Goal: Information Seeking & Learning: Learn about a topic

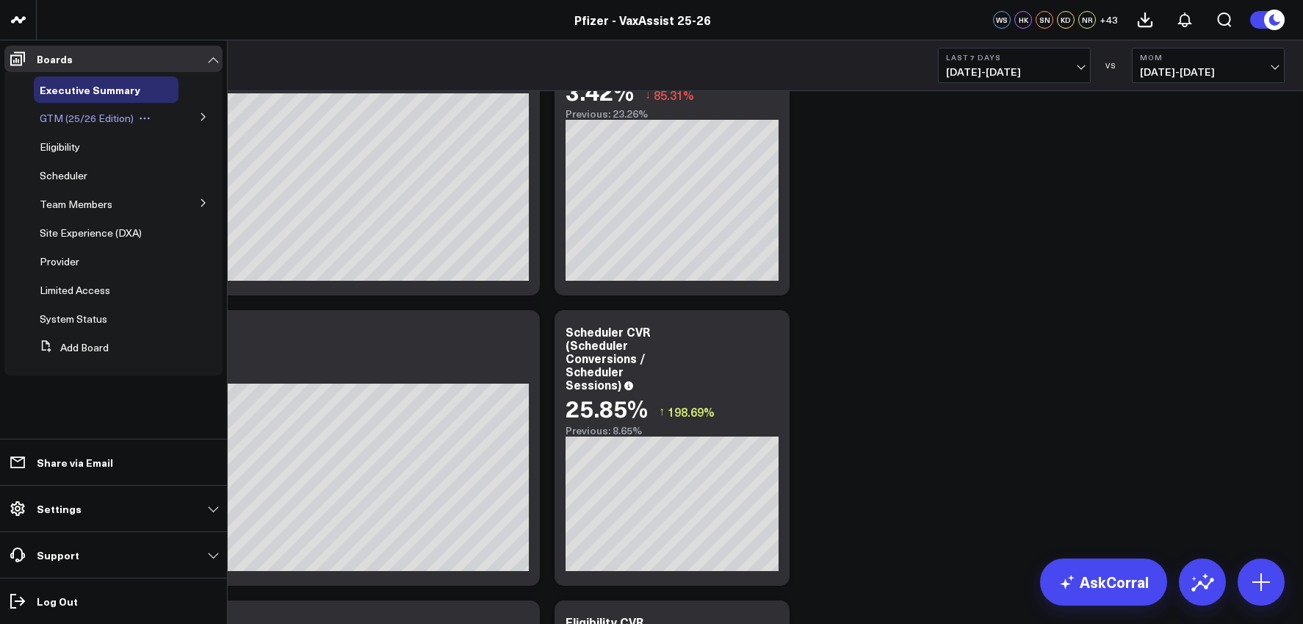
scroll to position [2046, 0]
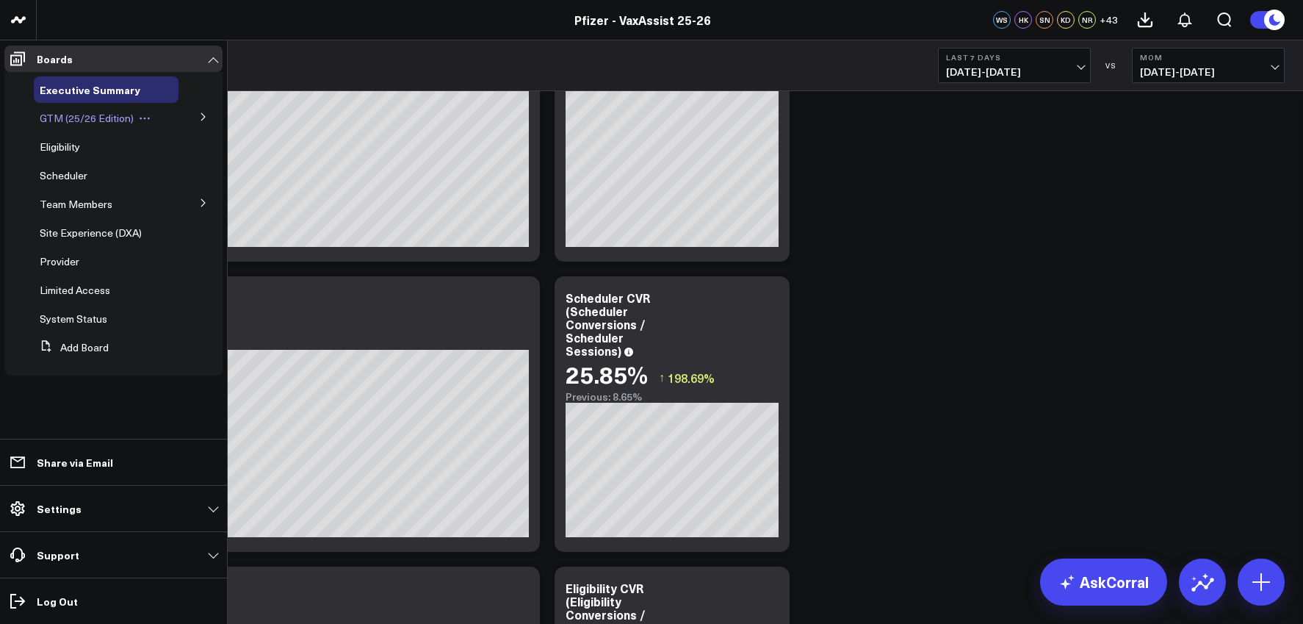
click at [75, 120] on span "GTM (25/26 Edition)" at bounding box center [87, 118] width 94 height 14
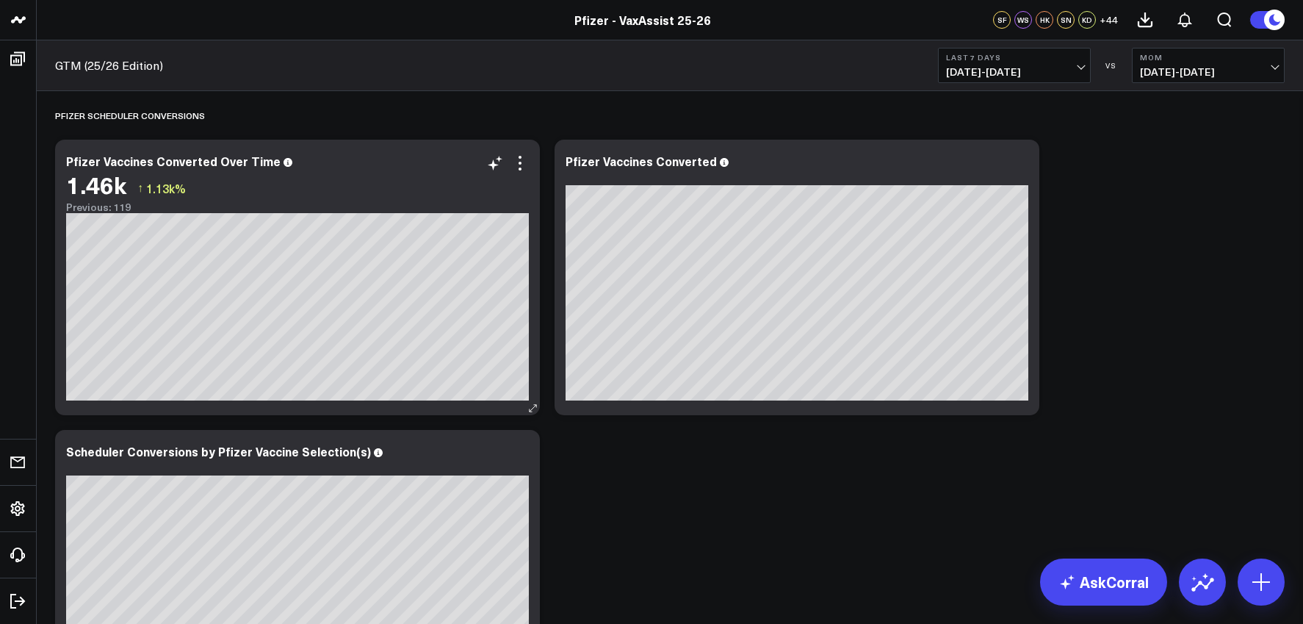
click at [247, 401] on div "Pfizer Vaccines Converted Over Time 1.46k ↑ 1.13k% Previous: 119 [fontSize:10px…" at bounding box center [297, 277] width 485 height 275
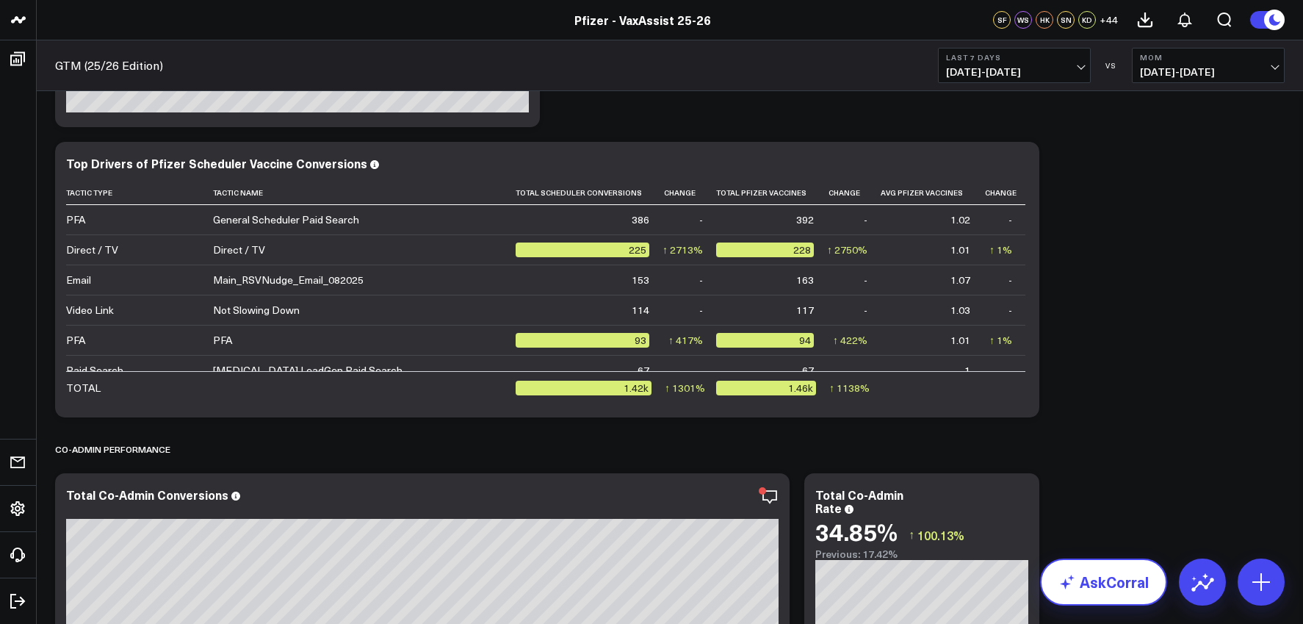
click at [1111, 580] on link "AskCorral" at bounding box center [1103, 581] width 127 height 47
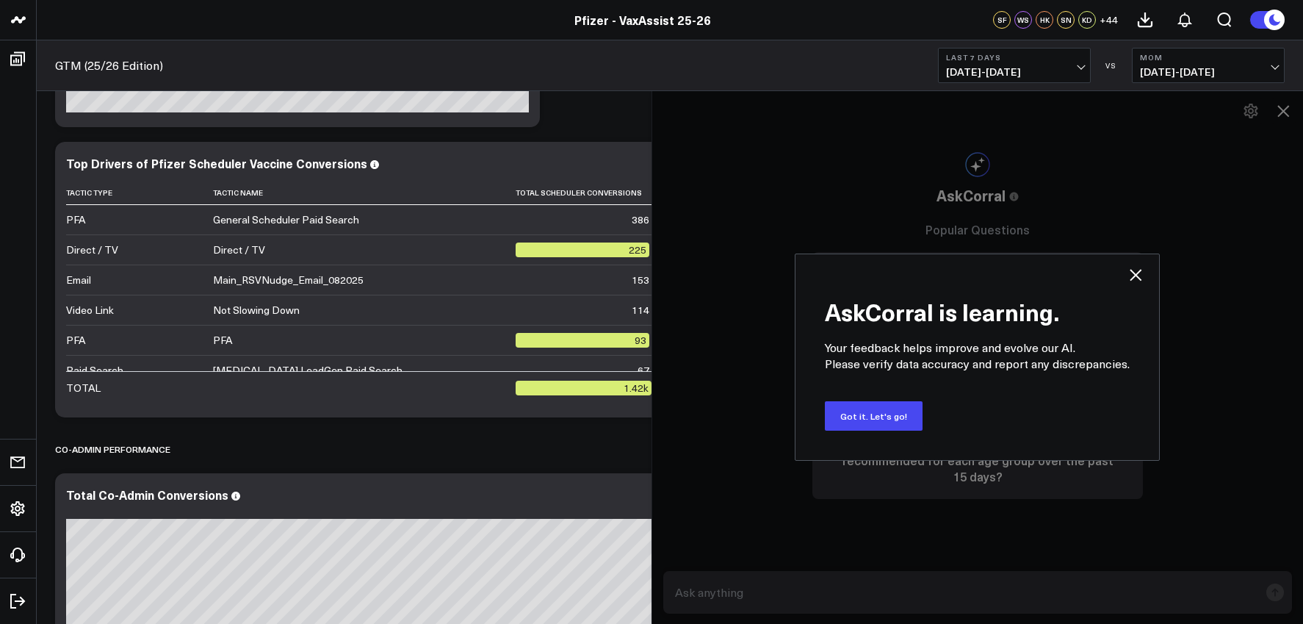
click at [900, 407] on button "Got it. Let's go!" at bounding box center [874, 415] width 98 height 29
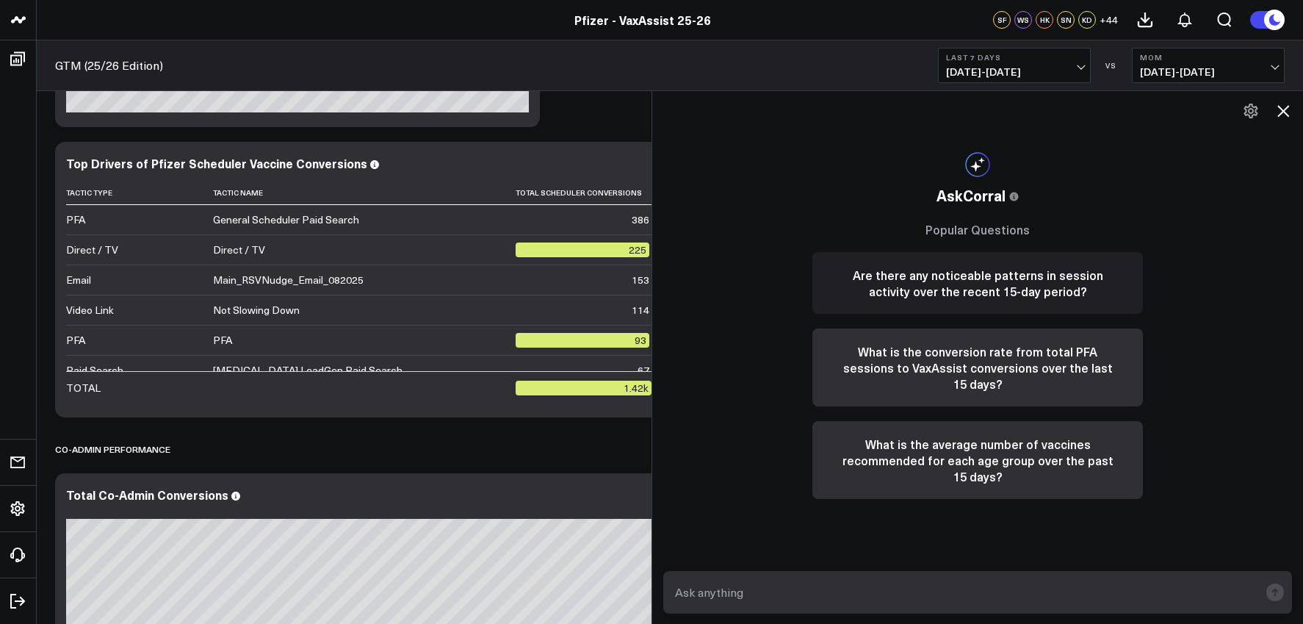
scroll to position [577, 0]
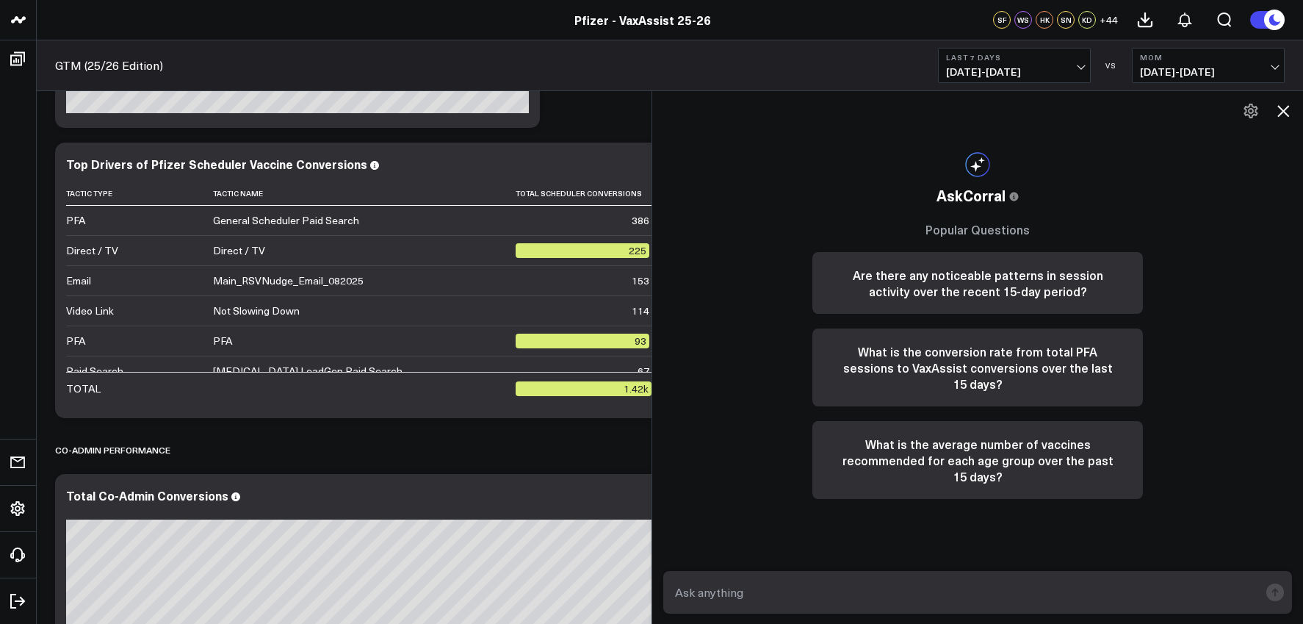
click at [808, 606] on form at bounding box center [977, 592] width 629 height 43
click at [793, 582] on textarea at bounding box center [965, 592] width 588 height 26
type textarea "Can you compare [MEDICAL_DATA] with Moderna?"
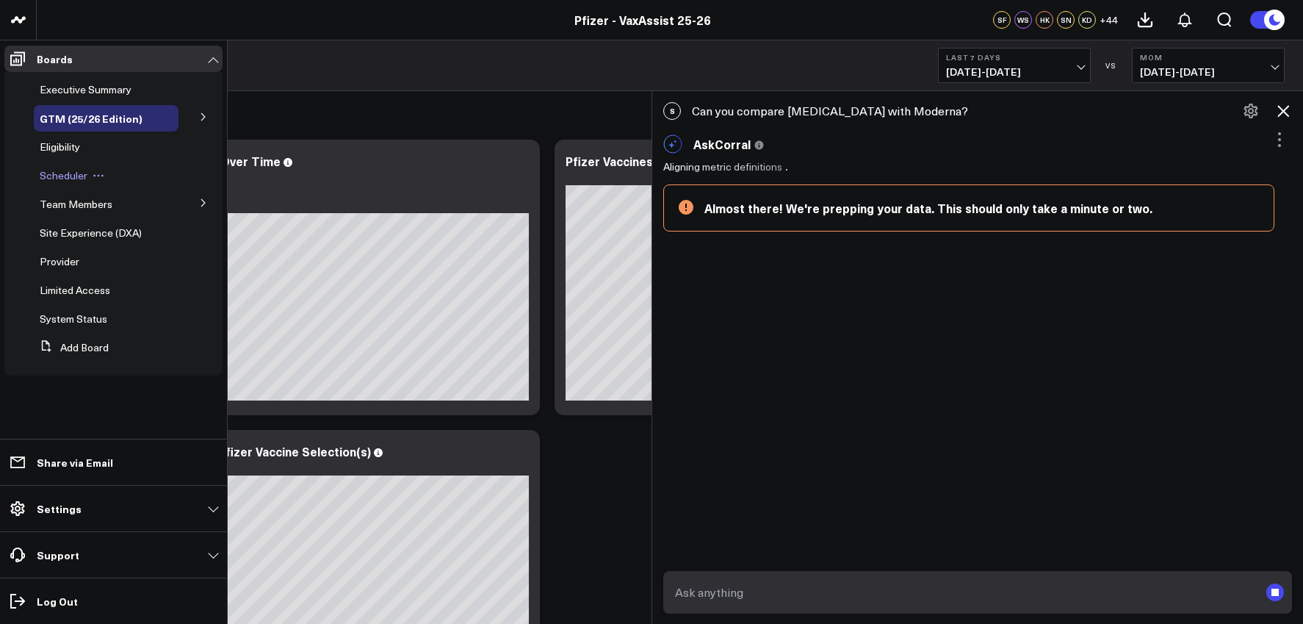
scroll to position [17, 0]
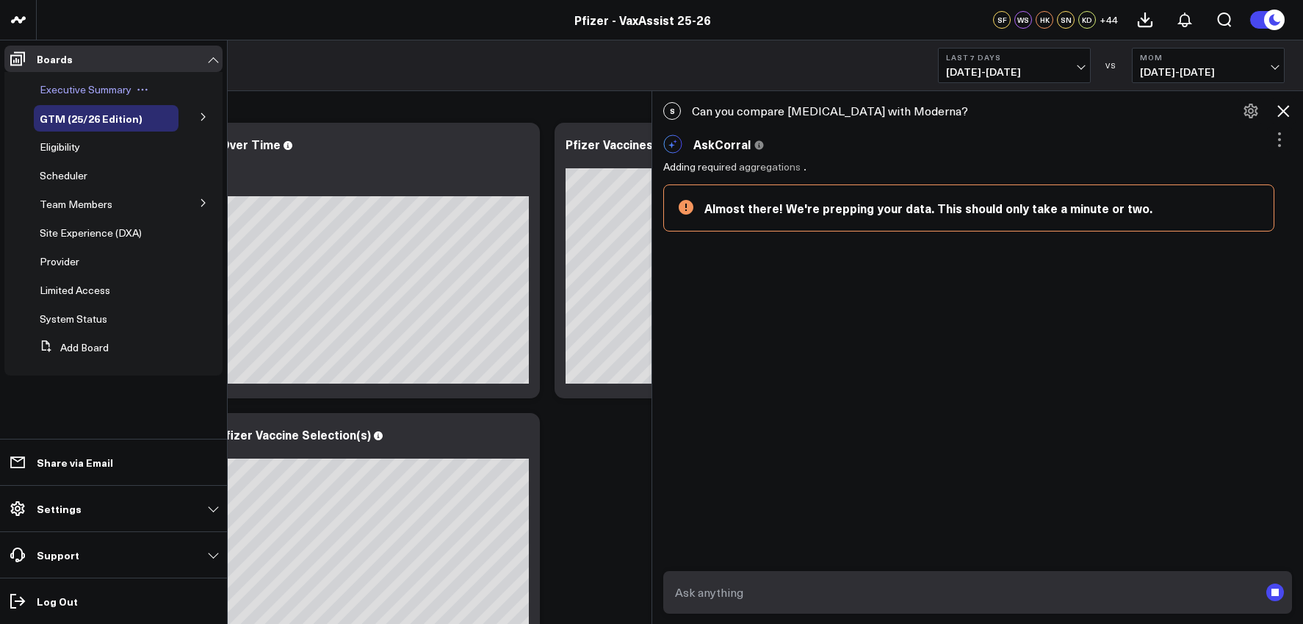
click at [107, 91] on span "Executive Summary" at bounding box center [86, 89] width 92 height 14
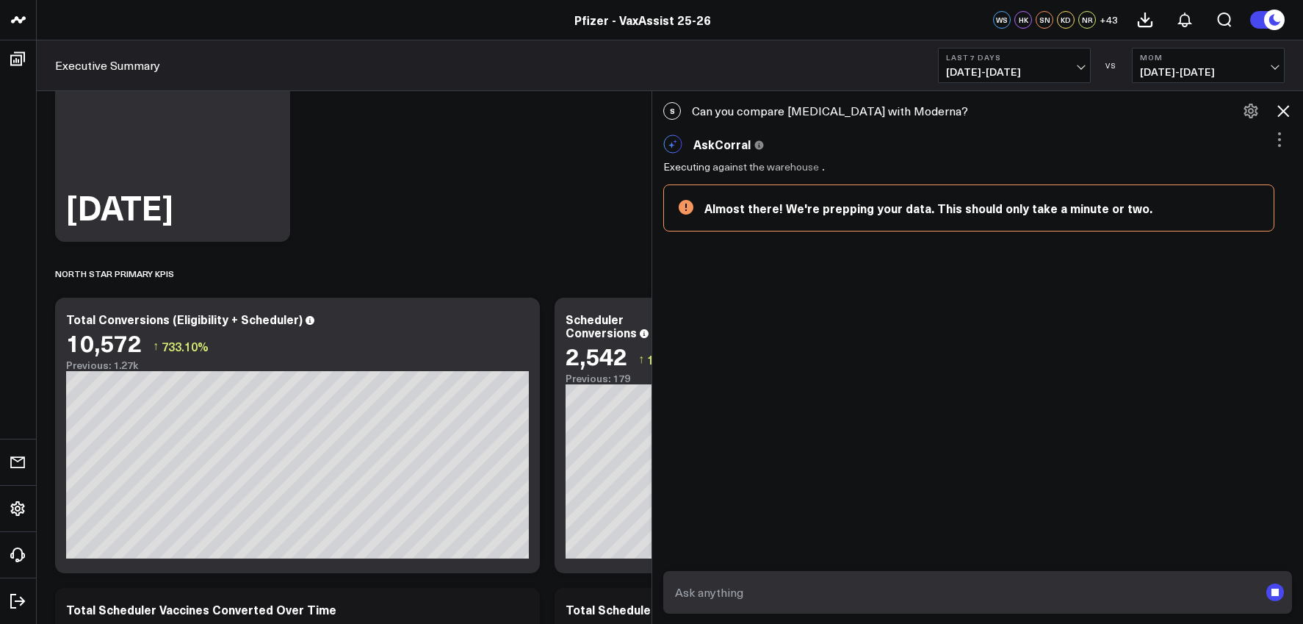
scroll to position [328, 0]
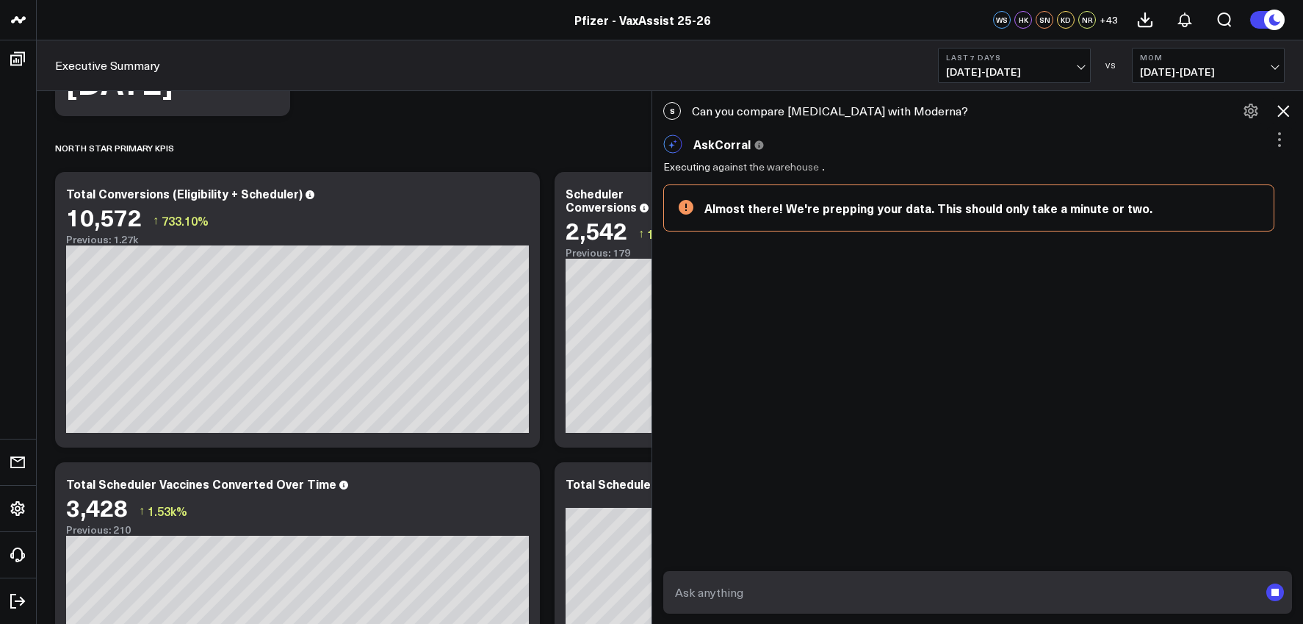
click at [1287, 107] on icon at bounding box center [1283, 111] width 12 height 12
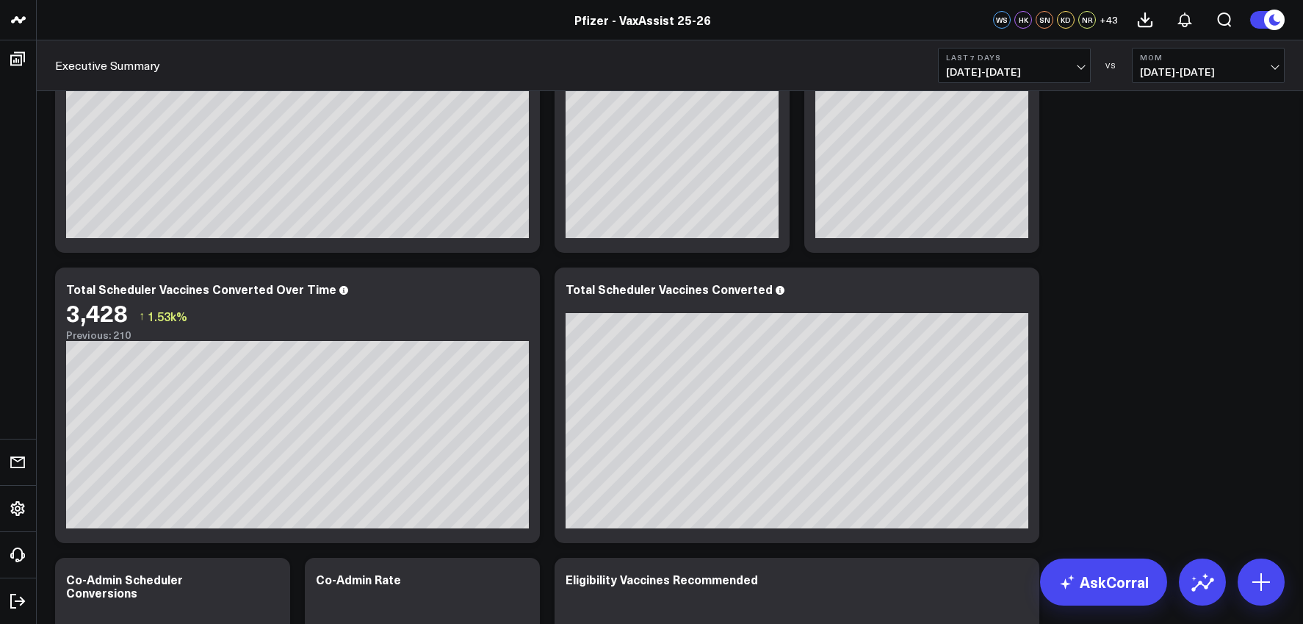
scroll to position [535, 0]
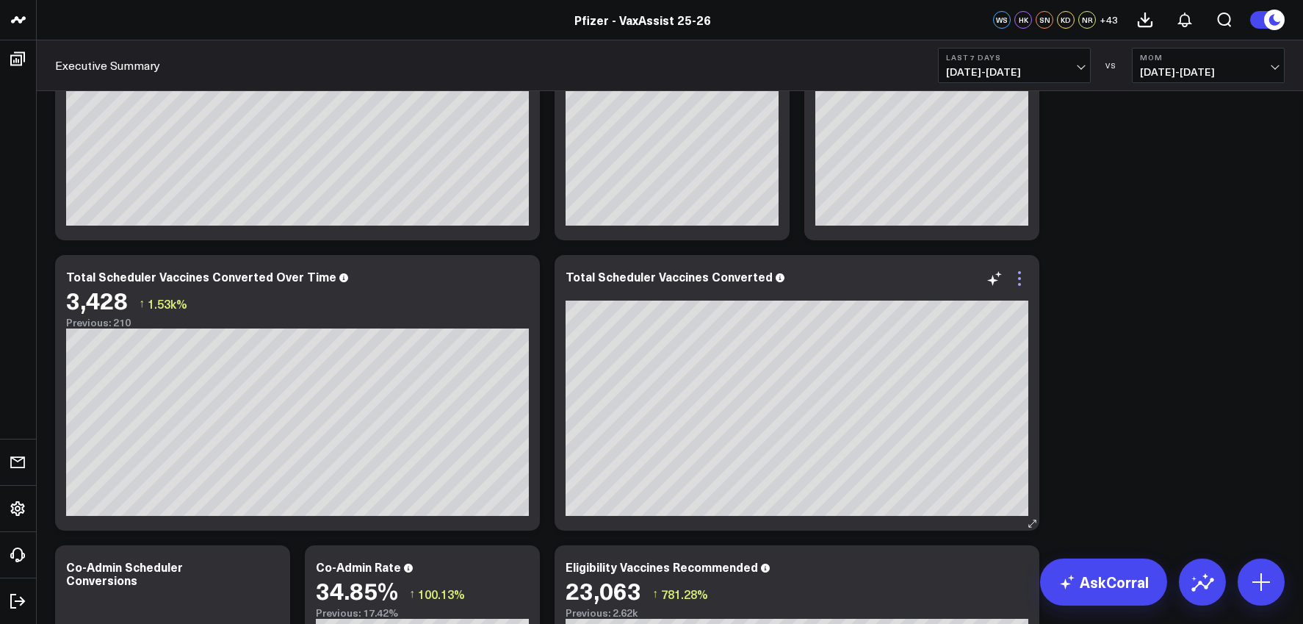
click at [1020, 281] on icon at bounding box center [1020, 279] width 18 height 18
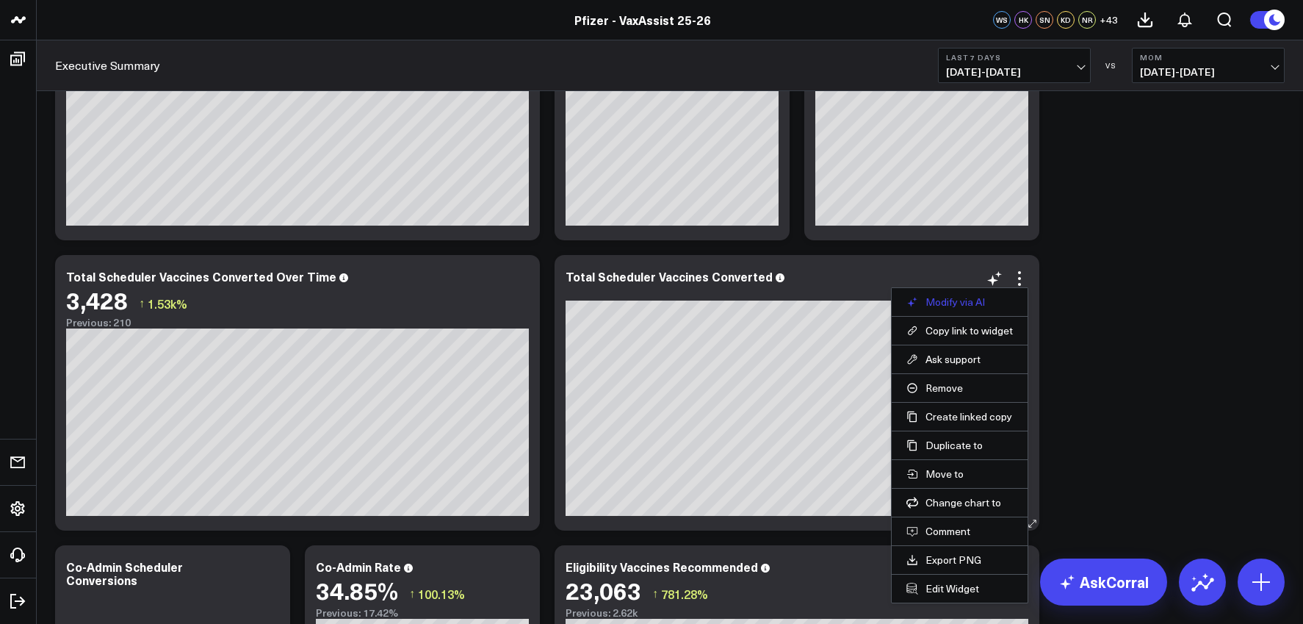
click at [980, 303] on button "Modify via AI" at bounding box center [959, 301] width 107 height 13
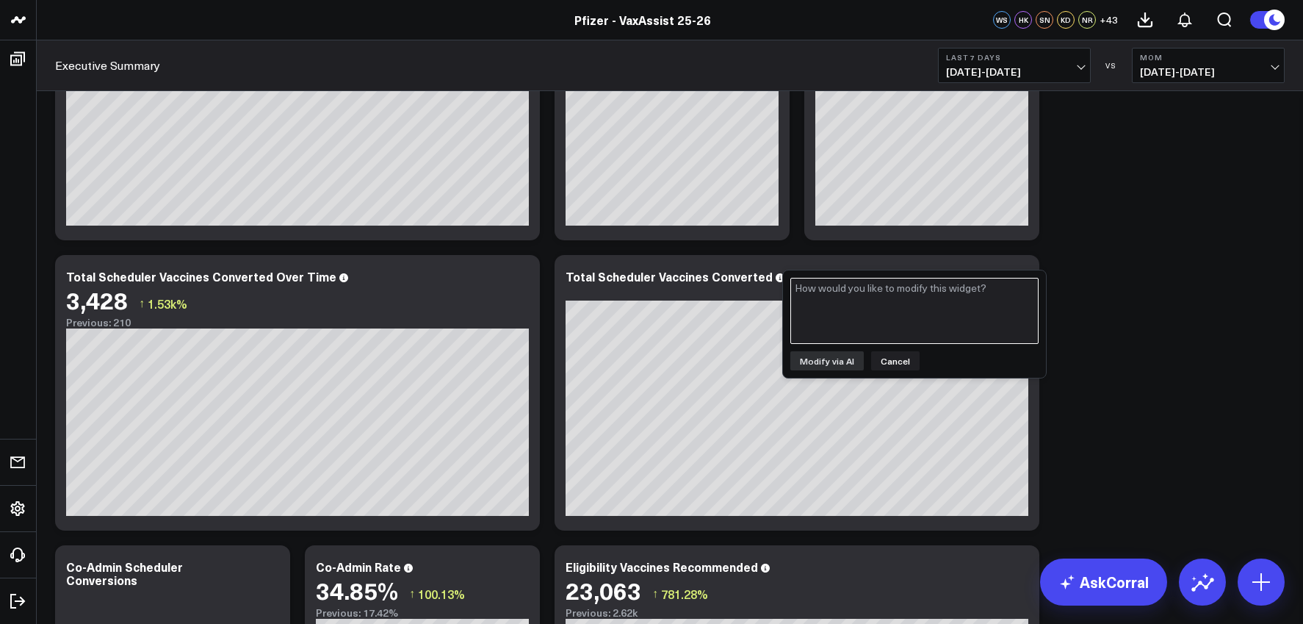
click at [904, 308] on textarea at bounding box center [914, 311] width 248 height 66
click at [888, 361] on button "Cancel" at bounding box center [895, 360] width 48 height 19
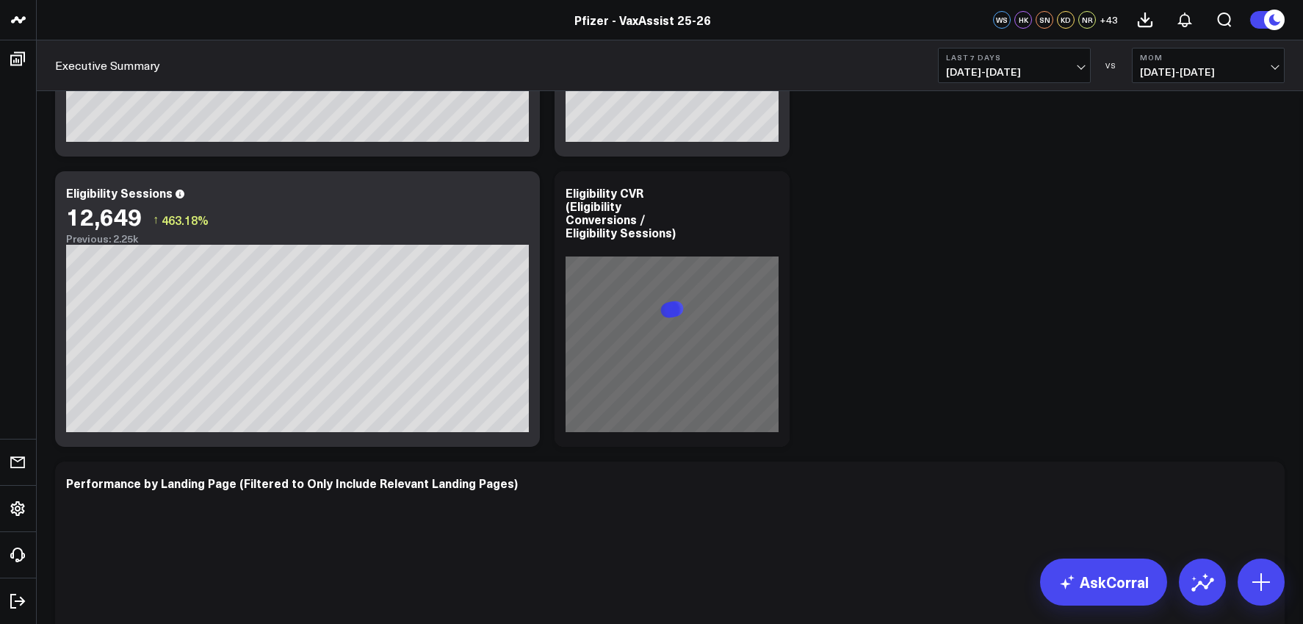
scroll to position [2442, 0]
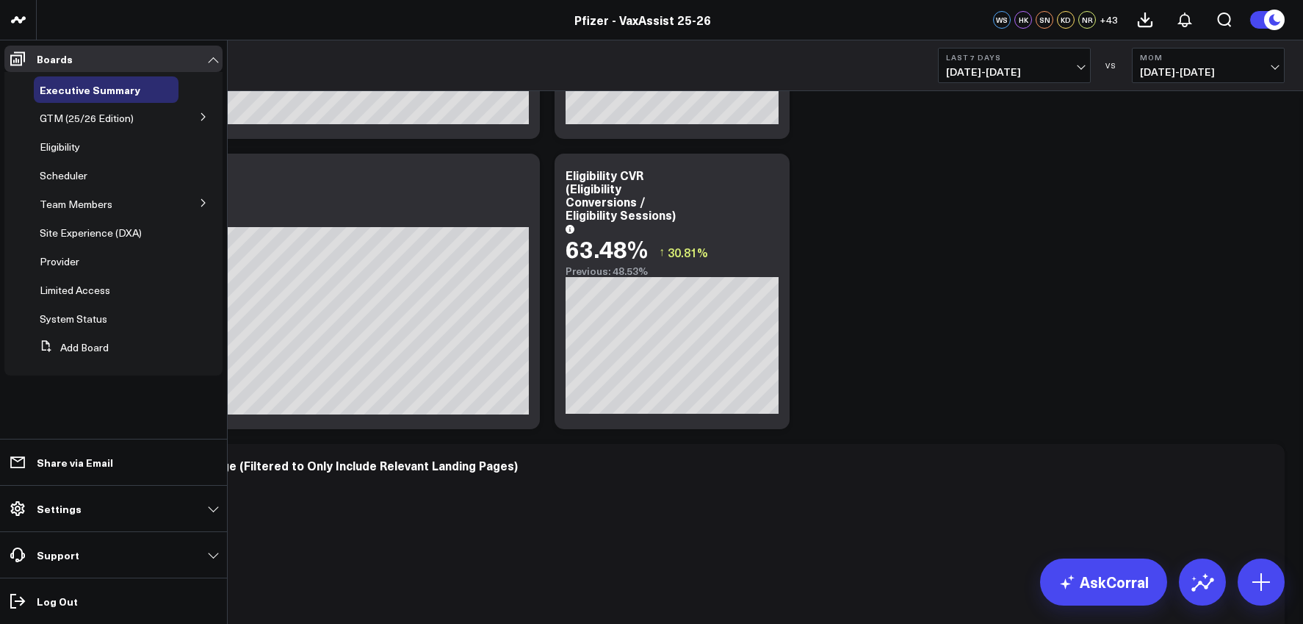
click at [206, 115] on icon at bounding box center [203, 116] width 9 height 9
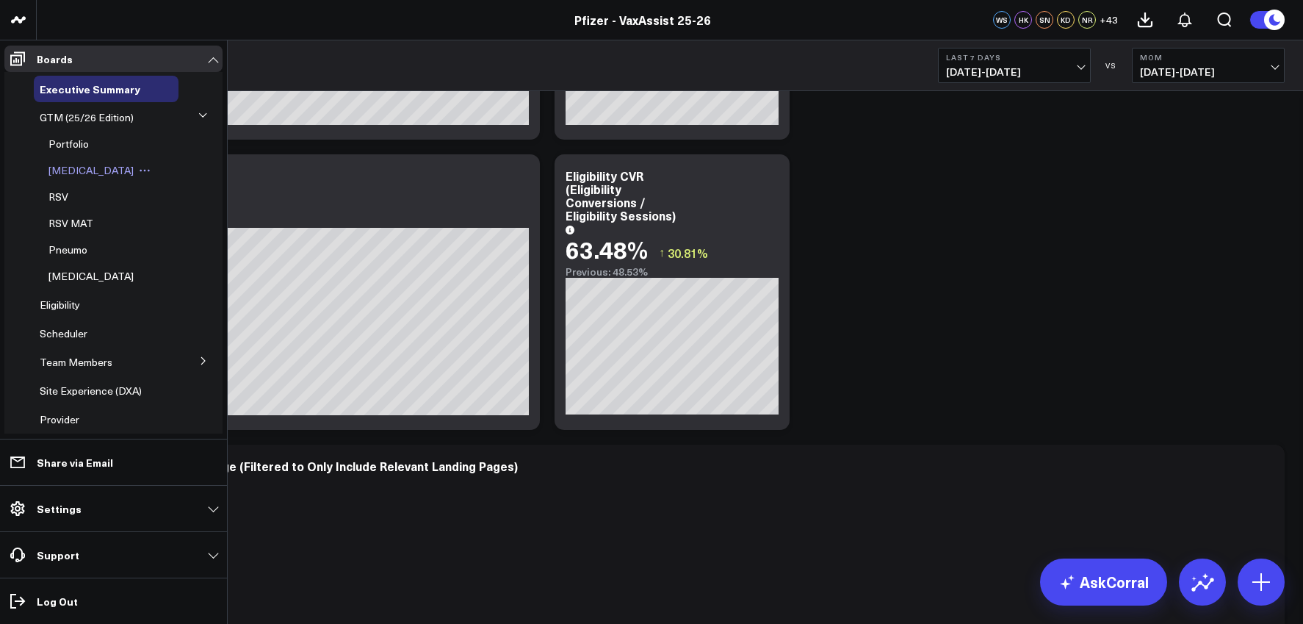
scroll to position [2460, 0]
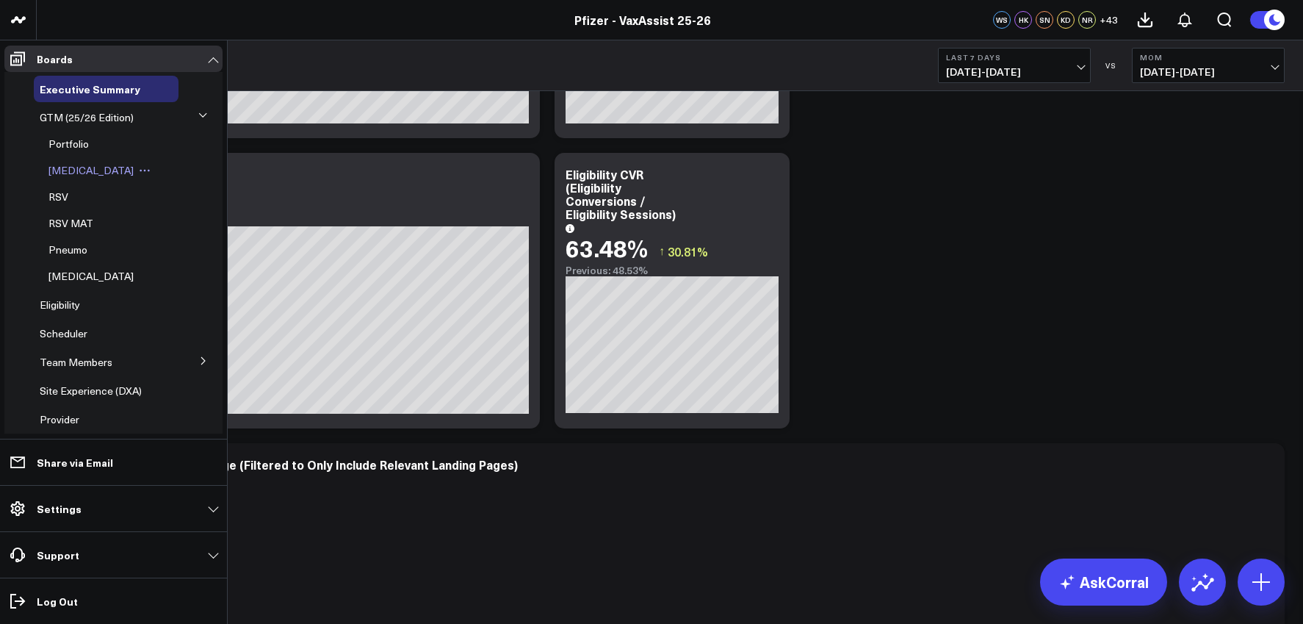
click at [76, 171] on span "[MEDICAL_DATA]" at bounding box center [90, 170] width 85 height 14
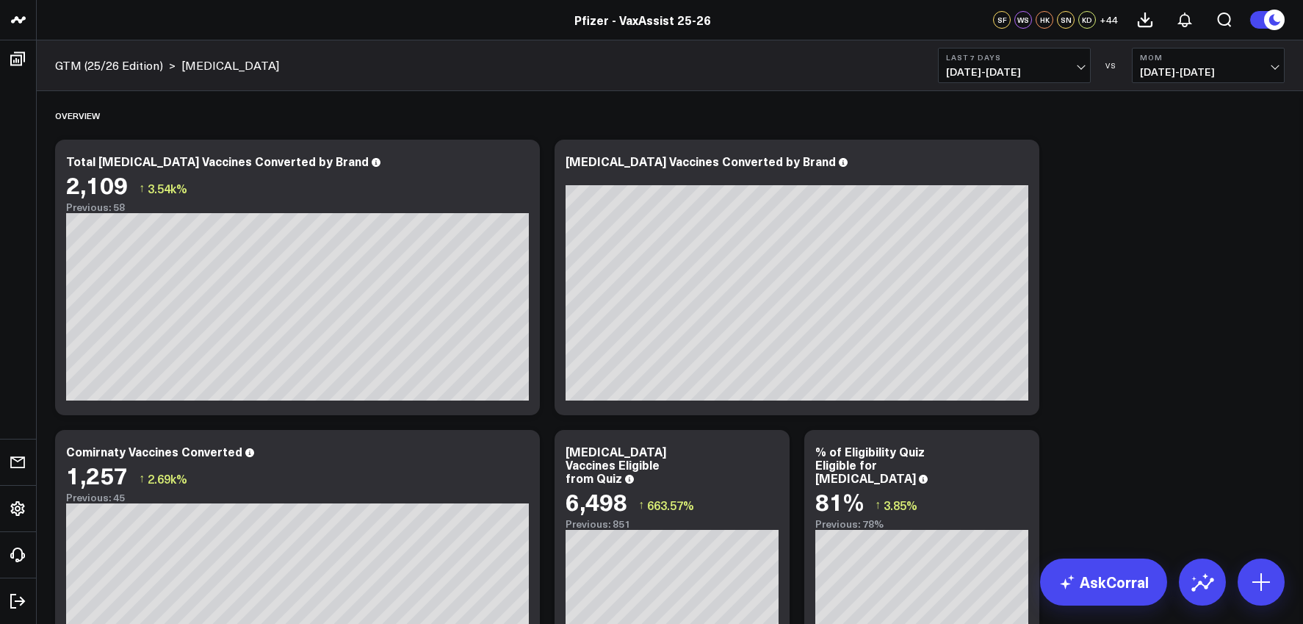
click at [1266, 69] on span "[DATE] - [DATE]" at bounding box center [1208, 72] width 137 height 12
click at [1186, 148] on link "YoY" at bounding box center [1208, 154] width 151 height 28
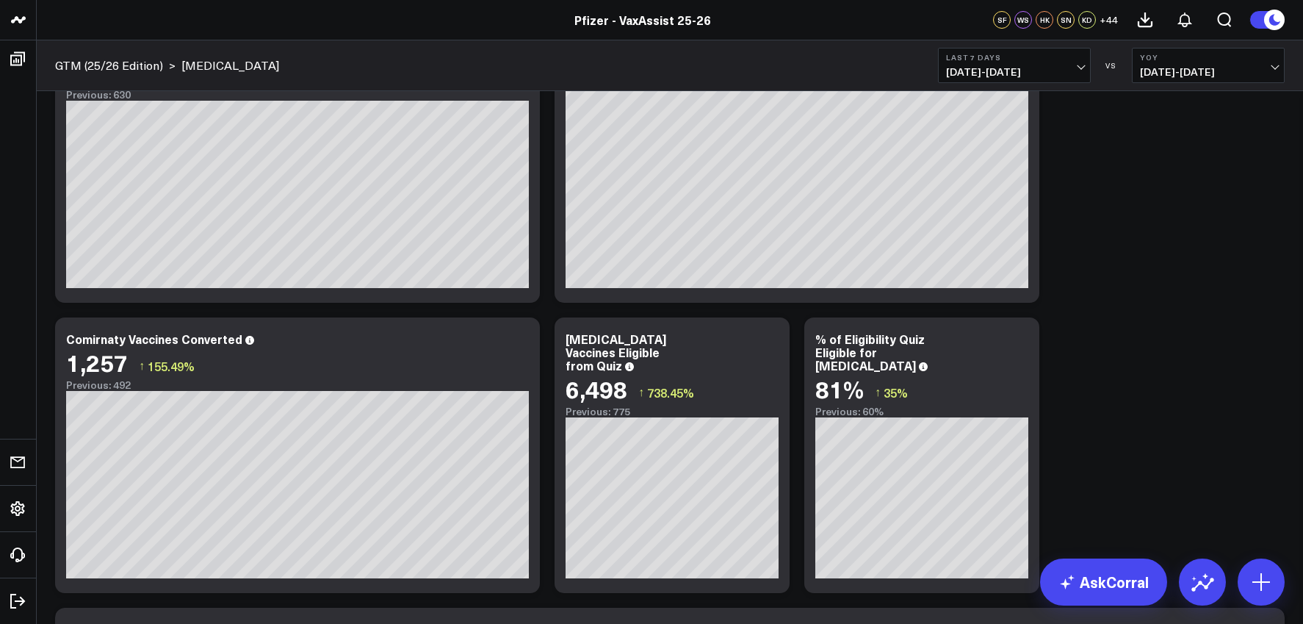
scroll to position [169, 0]
